Goal: Transaction & Acquisition: Purchase product/service

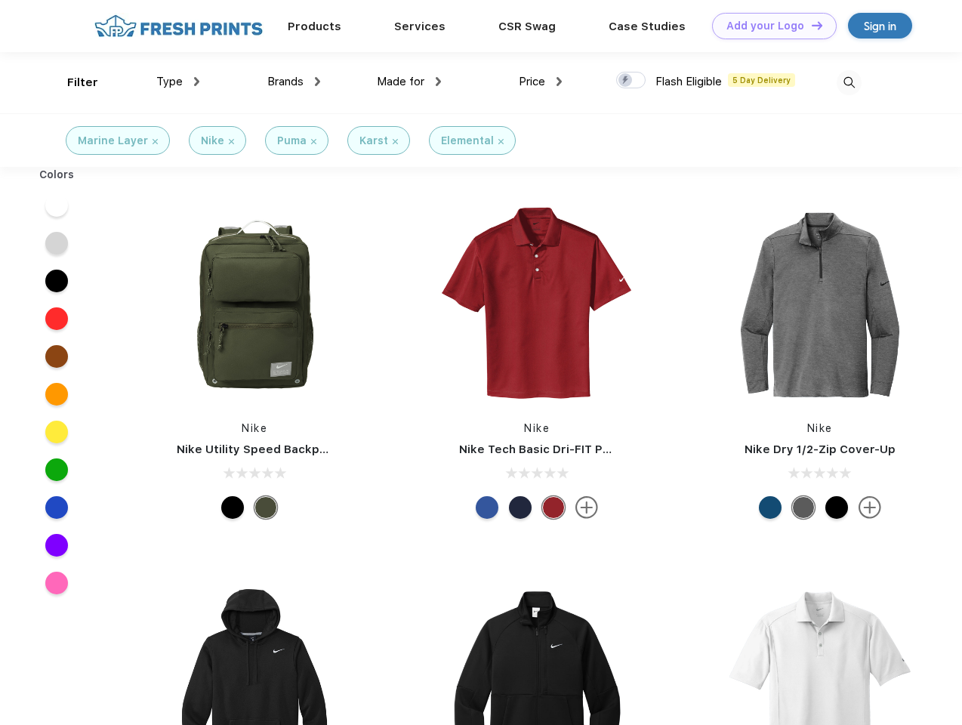
scroll to position [1, 0]
click at [769, 26] on link "Add your Logo Design Tool" at bounding box center [774, 26] width 125 height 26
click at [0, 0] on div "Design Tool" at bounding box center [0, 0] width 0 height 0
click at [811, 25] on link "Add your Logo Design Tool" at bounding box center [774, 26] width 125 height 26
click at [73, 82] on div "Filter" at bounding box center [82, 82] width 31 height 17
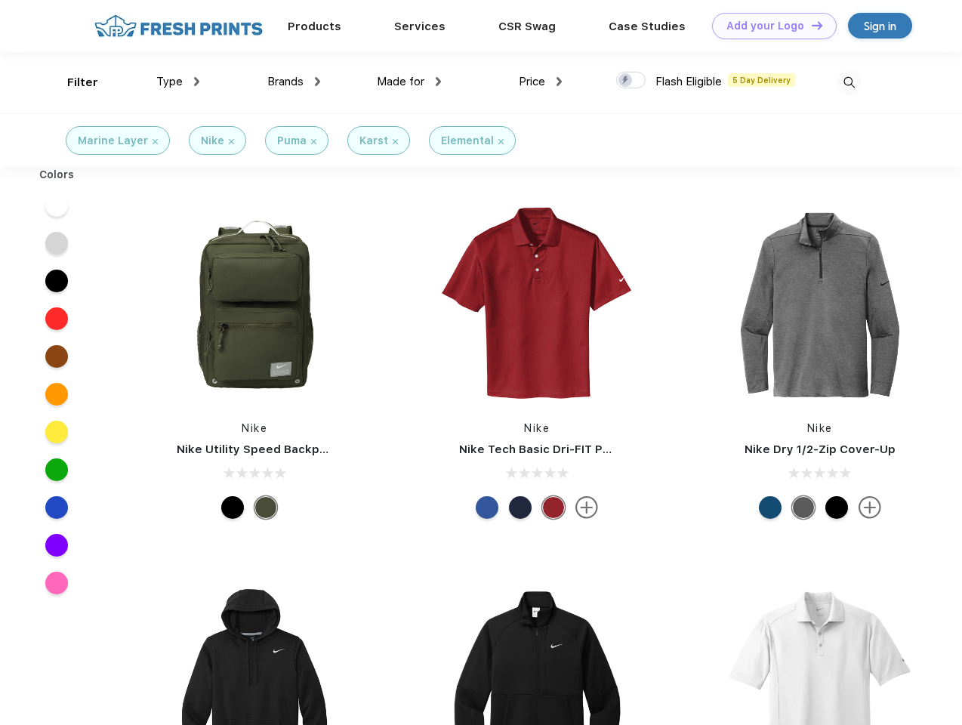
click at [178, 82] on span "Type" at bounding box center [169, 82] width 26 height 14
click at [294, 82] on span "Brands" at bounding box center [285, 82] width 36 height 14
click at [409, 82] on span "Made for" at bounding box center [401, 82] width 48 height 14
click at [541, 82] on span "Price" at bounding box center [532, 82] width 26 height 14
click at [632, 81] on div at bounding box center [630, 80] width 29 height 17
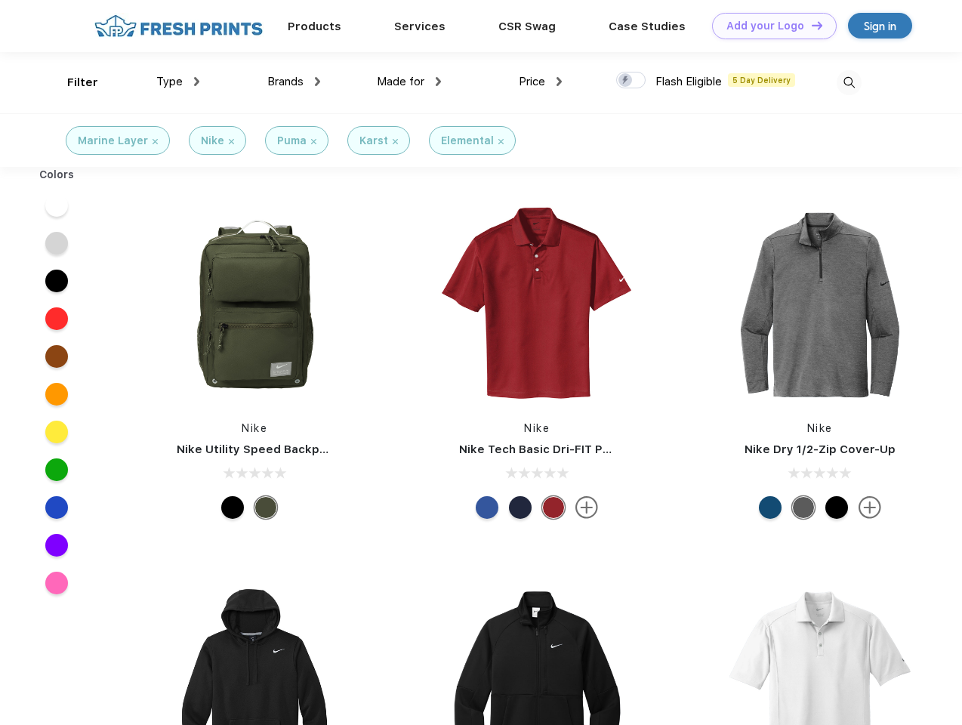
click at [626, 81] on input "checkbox" at bounding box center [621, 76] width 10 height 10
checkbox input "true"
